Goal: Transaction & Acquisition: Obtain resource

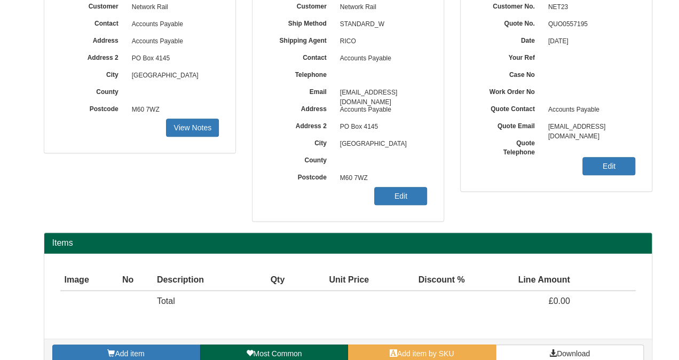
scroll to position [158, 0]
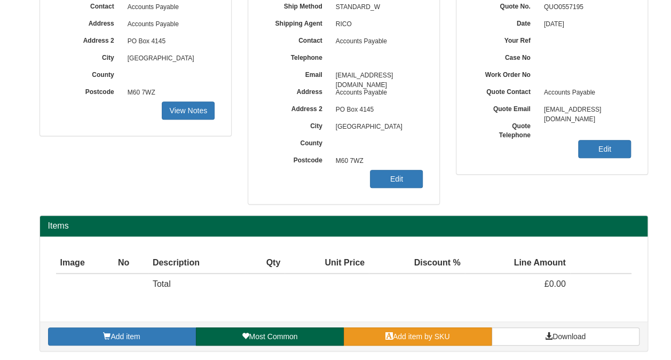
click at [420, 335] on span "Add item by SKU" at bounding box center [421, 336] width 57 height 9
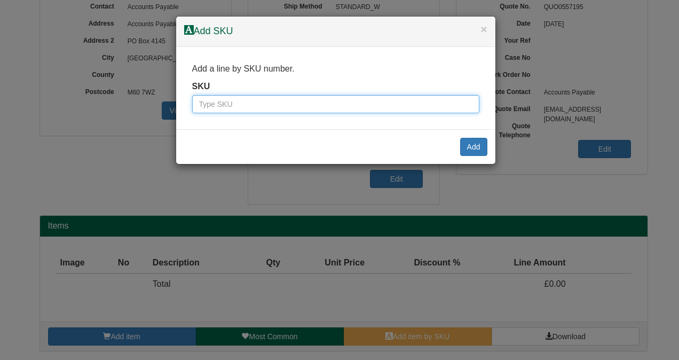
paste input "9787601BLA"
type input "9787601BLA"
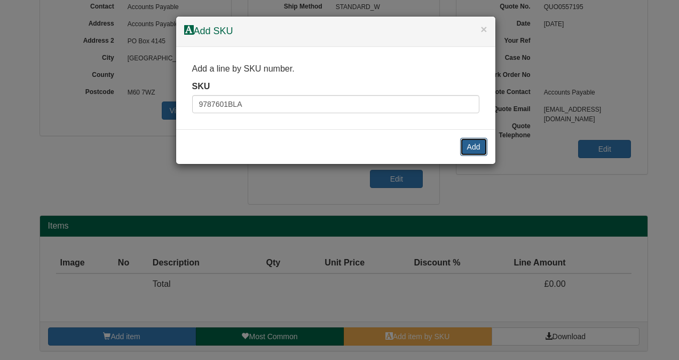
click at [475, 140] on button "Add" at bounding box center [473, 147] width 27 height 18
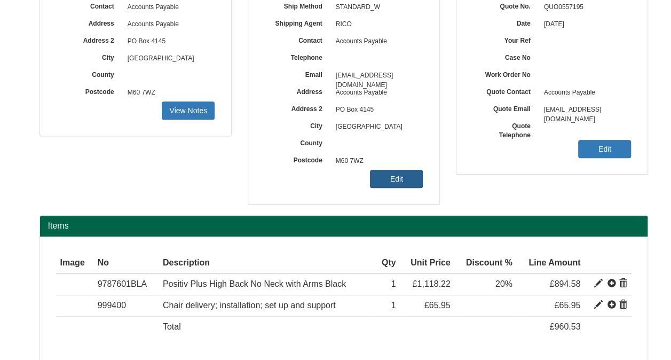
click at [400, 172] on link "Edit" at bounding box center [396, 179] width 53 height 18
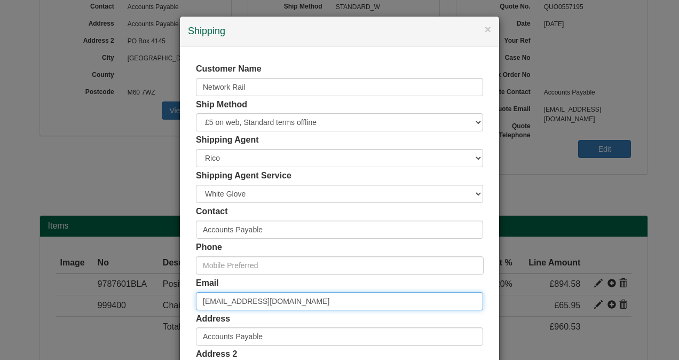
drag, startPoint x: 338, startPoint y: 299, endPoint x: 177, endPoint y: 300, distance: 160.7
click at [180, 300] on div "Customer Name Network Rail Ship Method Free of Charge £5 Flat Rate £7.50 Flat R…" at bounding box center [339, 293] width 319 height 493
paste input "paul.corrigan@networkrail.co.uk"
type input "paul.corrigan@networkrail.co.uk"
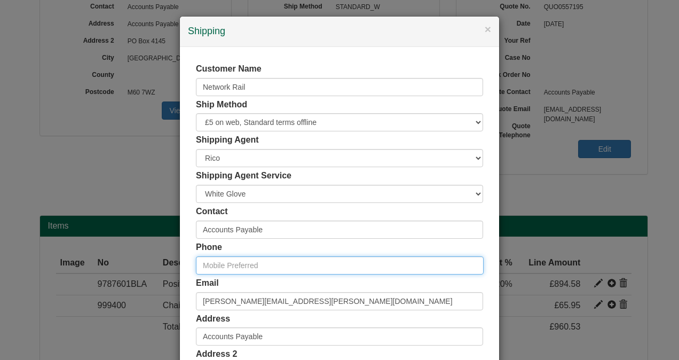
click at [258, 262] on input "text" at bounding box center [340, 265] width 288 height 18
click at [216, 265] on input "text" at bounding box center [340, 265] width 288 height 18
paste input "07710 960818"
type input "07710 960818"
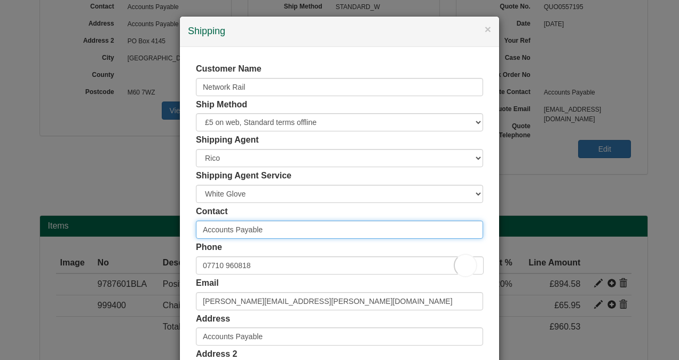
drag, startPoint x: 279, startPoint y: 226, endPoint x: 190, endPoint y: 222, distance: 88.7
click at [190, 222] on div "Customer Name Network Rail Ship Method Free of Charge £5 Flat Rate £7.50 Flat R…" at bounding box center [339, 293] width 319 height 493
type input "Paul Corrigan"
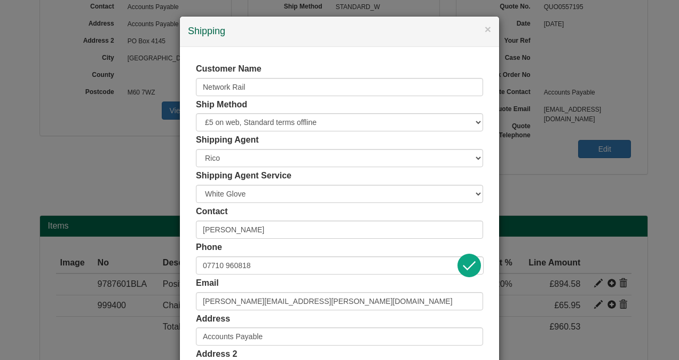
click at [187, 208] on div "Customer Name Network Rail Ship Method Free of Charge £5 Flat Rate £7.50 Flat R…" at bounding box center [339, 293] width 319 height 493
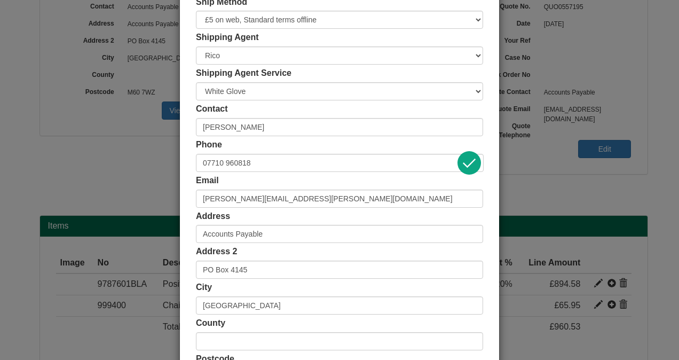
scroll to position [107, 0]
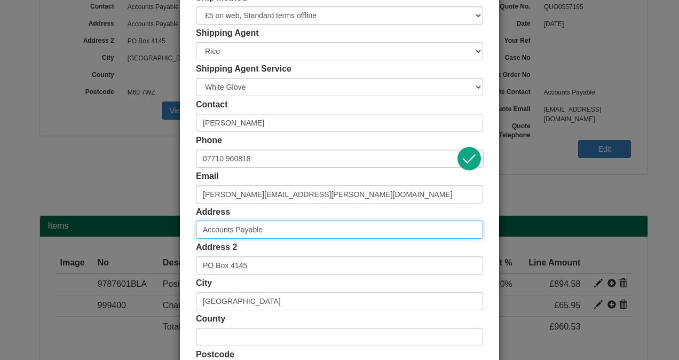
drag, startPoint x: 277, startPoint y: 225, endPoint x: 157, endPoint y: 228, distance: 120.2
click at [157, 228] on div "× Shipping Customer Name Network Rail Ship Method Free of Charge £5 Flat Rate £…" at bounding box center [339, 180] width 679 height 360
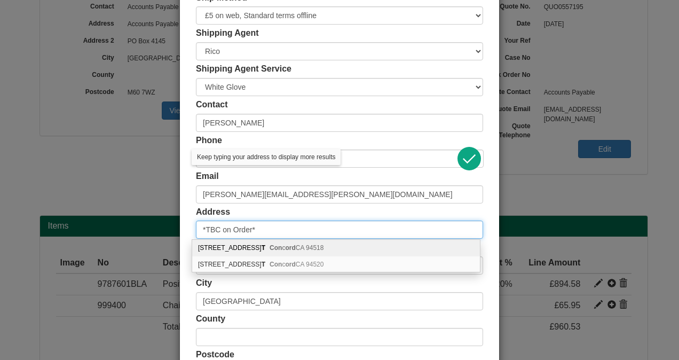
type input "*TBC on Order*"
click at [180, 195] on div "Customer Name Network Rail Ship Method Free of Charge £5 Flat Rate £7.50 Flat R…" at bounding box center [339, 186] width 319 height 493
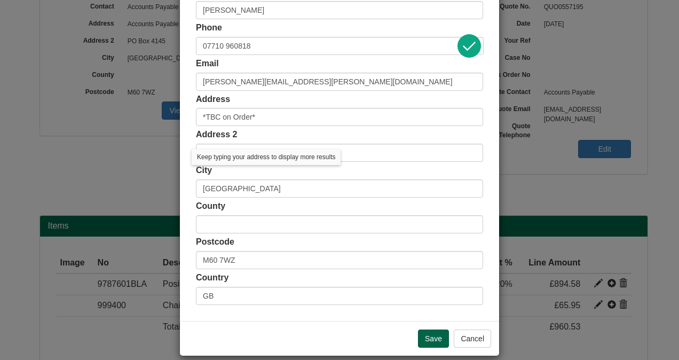
scroll to position [231, 0]
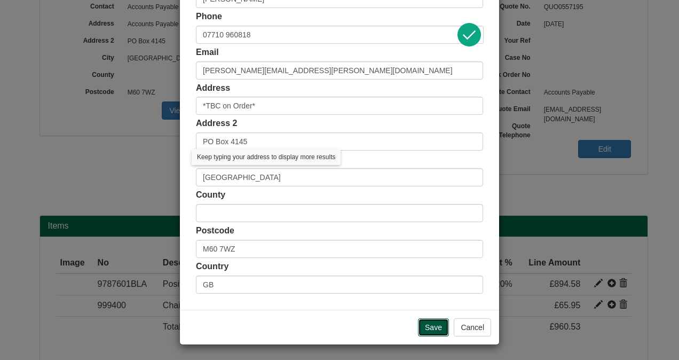
click at [425, 326] on input "Save" at bounding box center [433, 327] width 31 height 18
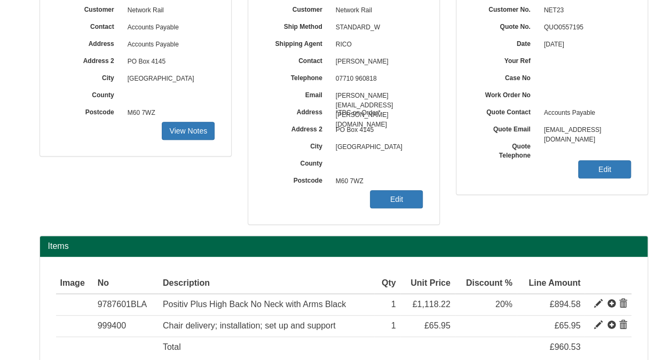
scroll to position [200, 0]
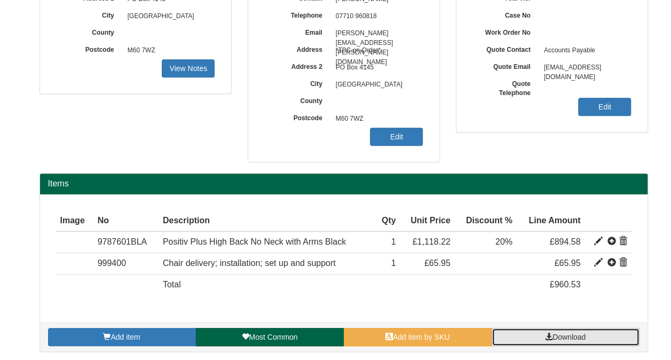
click at [579, 336] on span "Download" at bounding box center [568, 337] width 33 height 9
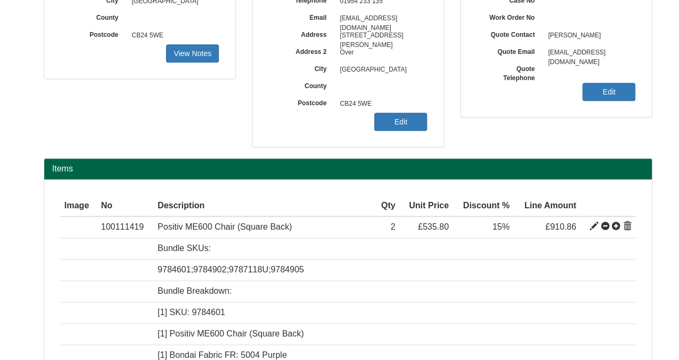
scroll to position [214, 0]
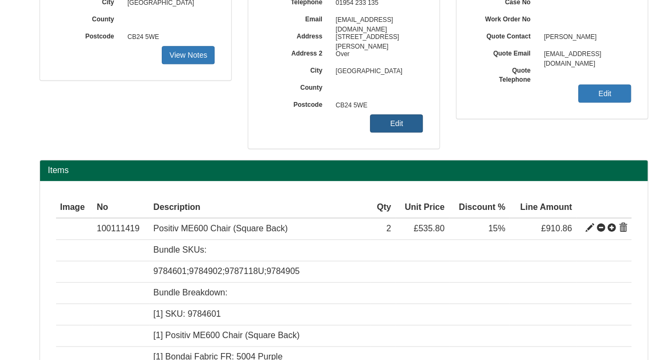
click at [406, 124] on link "Edit" at bounding box center [396, 123] width 53 height 18
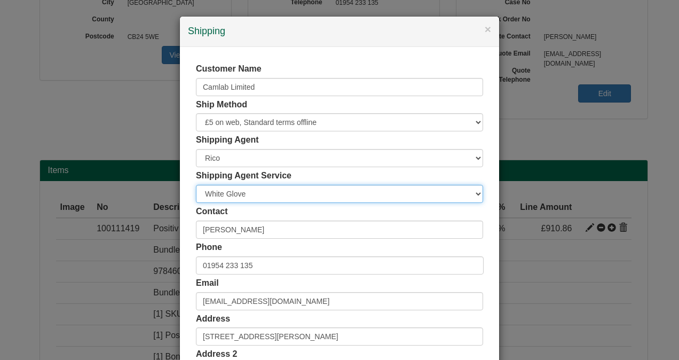
click at [475, 192] on select "Carrier White Glove" at bounding box center [339, 194] width 287 height 18
select select "CA-NEXTDAY"
click at [196, 185] on select "Carrier White Glove" at bounding box center [339, 194] width 287 height 18
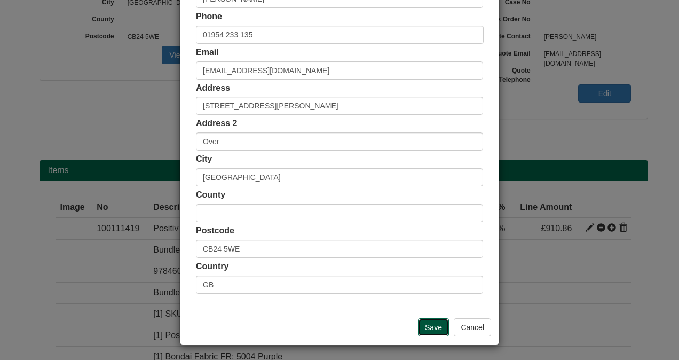
click at [432, 331] on input "Save" at bounding box center [433, 327] width 31 height 18
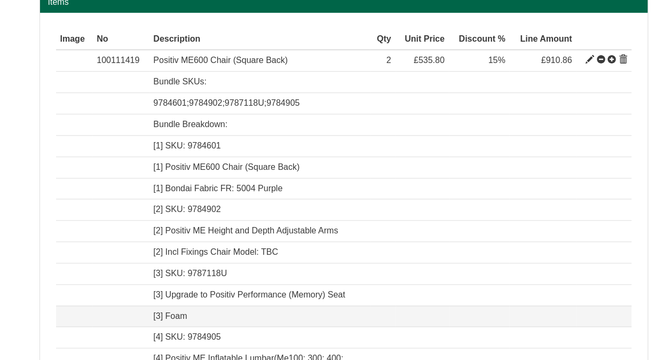
scroll to position [517, 0]
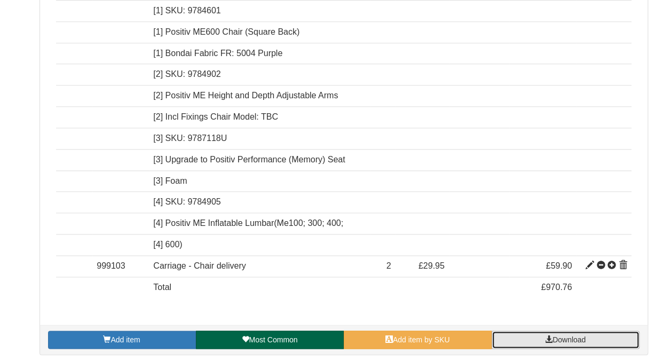
click at [574, 337] on span "Download" at bounding box center [568, 339] width 33 height 9
